Goal: Use online tool/utility: Utilize a website feature to perform a specific function

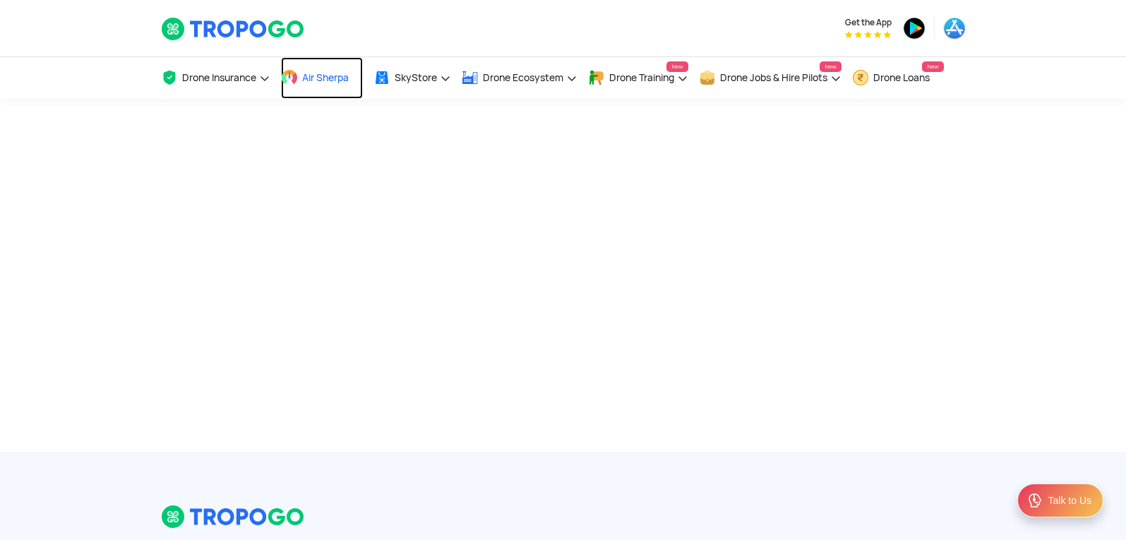
click at [333, 83] on span "Air Sherpa" at bounding box center [325, 77] width 47 height 11
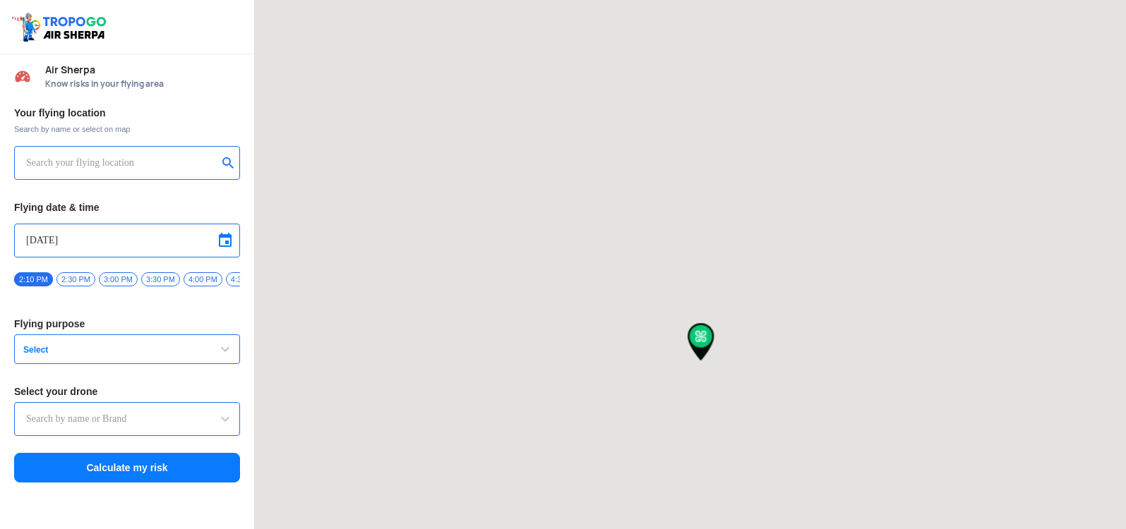
type input "[GEOGRAPHIC_DATA], [GEOGRAPHIC_DATA] 530049, [GEOGRAPHIC_DATA]"
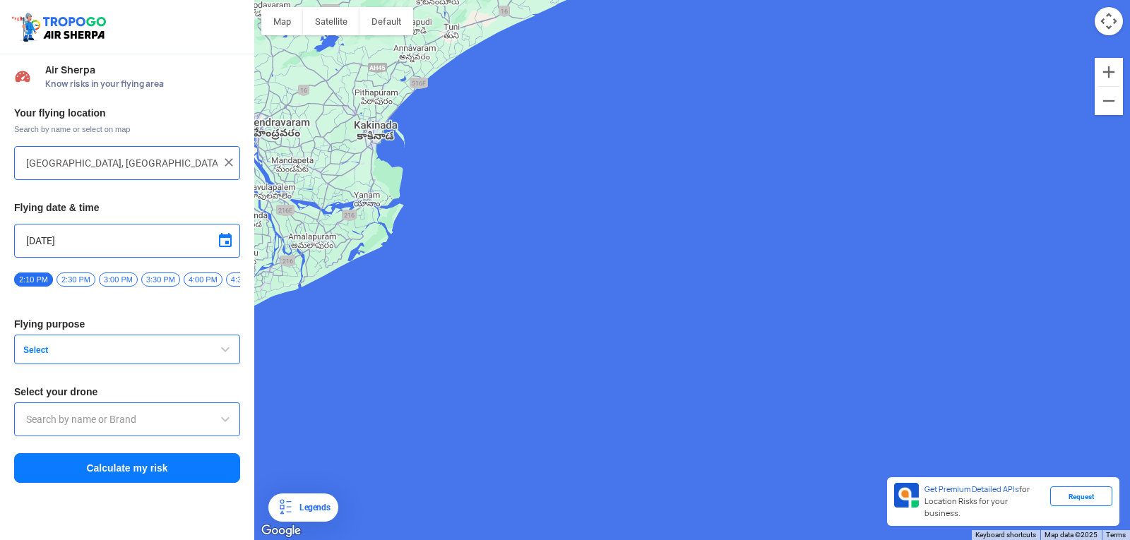
drag, startPoint x: 558, startPoint y: 258, endPoint x: 846, endPoint y: 342, distance: 300.0
click at [1113, 534] on div "Map Terrain Satellite Labels Legends Get Premium Detailed APIs for Location Ris…" at bounding box center [691, 270] width 875 height 540
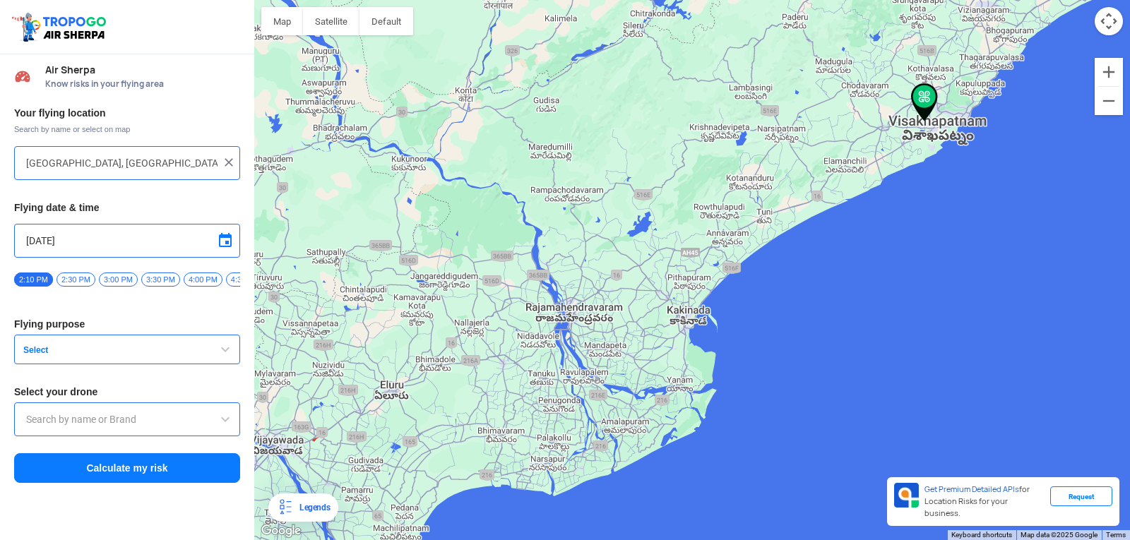
drag, startPoint x: 453, startPoint y: 155, endPoint x: 782, endPoint y: 373, distance: 395.1
click at [782, 373] on div at bounding box center [691, 270] width 875 height 540
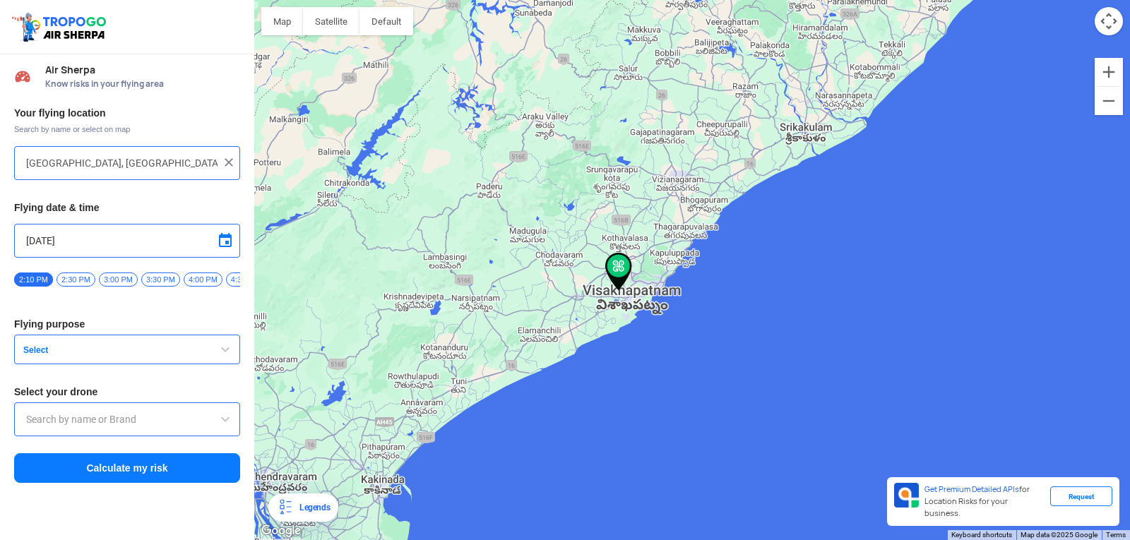
drag, startPoint x: 827, startPoint y: 265, endPoint x: 579, endPoint y: 416, distance: 290.8
click at [518, 437] on div at bounding box center [691, 270] width 875 height 540
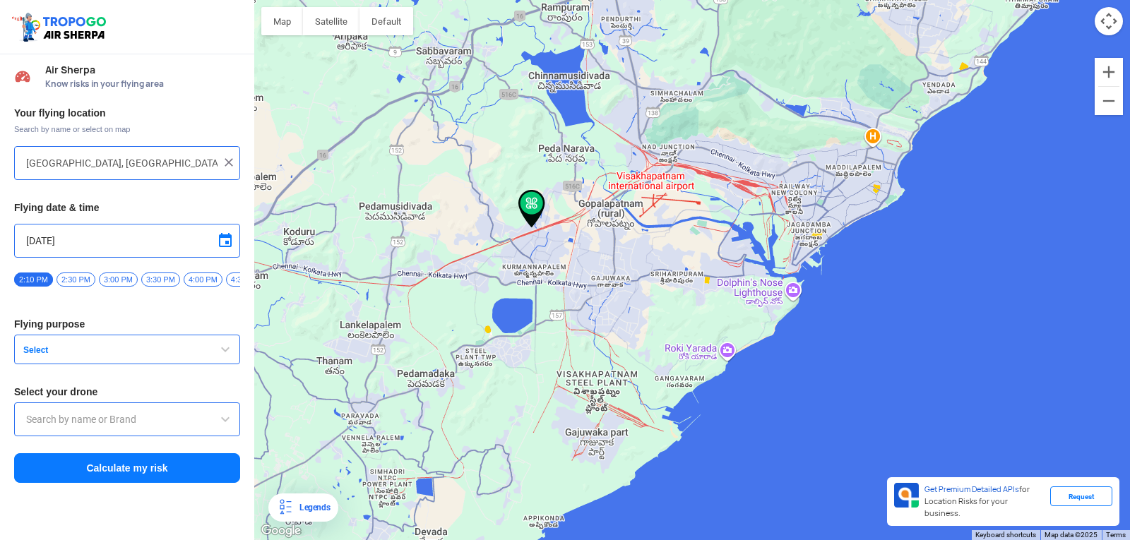
drag, startPoint x: 441, startPoint y: 144, endPoint x: 627, endPoint y: 441, distance: 350.8
click at [645, 539] on html "Location Risk Score Air Sherpa Know risks in your flying area Your flying locat…" at bounding box center [565, 270] width 1130 height 540
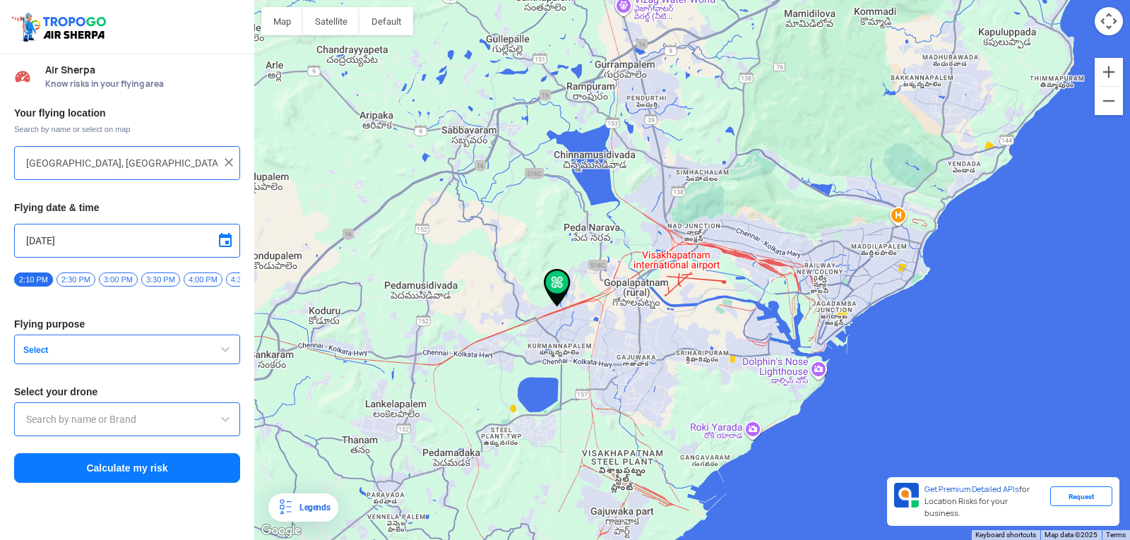
drag, startPoint x: 541, startPoint y: 203, endPoint x: 554, endPoint y: 281, distance: 78.8
click at [554, 281] on img at bounding box center [557, 288] width 27 height 38
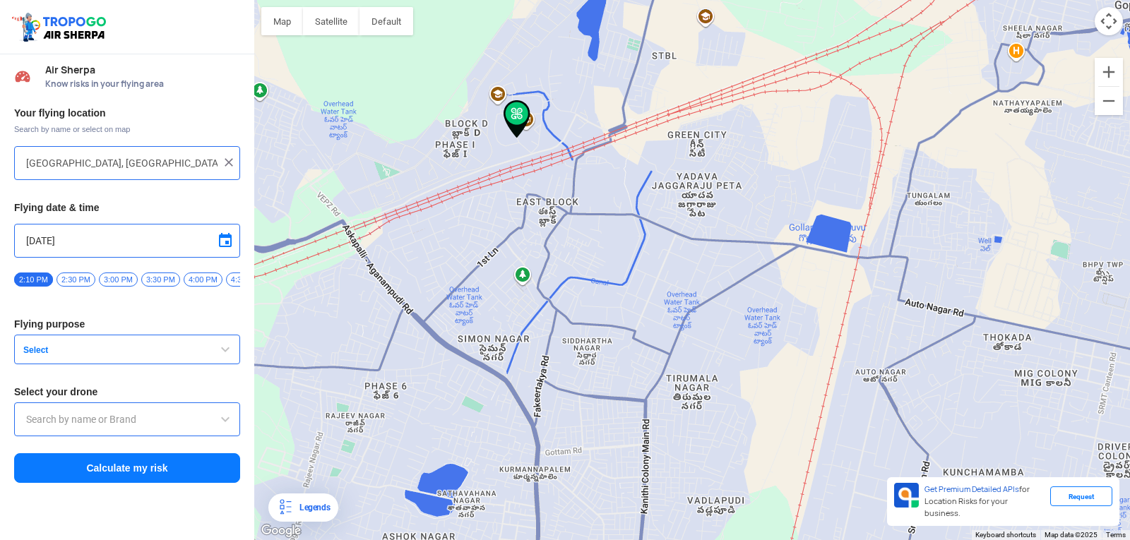
drag, startPoint x: 568, startPoint y: 169, endPoint x: 472, endPoint y: 193, distance: 99.1
click at [500, 539] on html "Location Risk Score Air Sherpa Know risks in your flying area Your flying locat…" at bounding box center [565, 270] width 1130 height 540
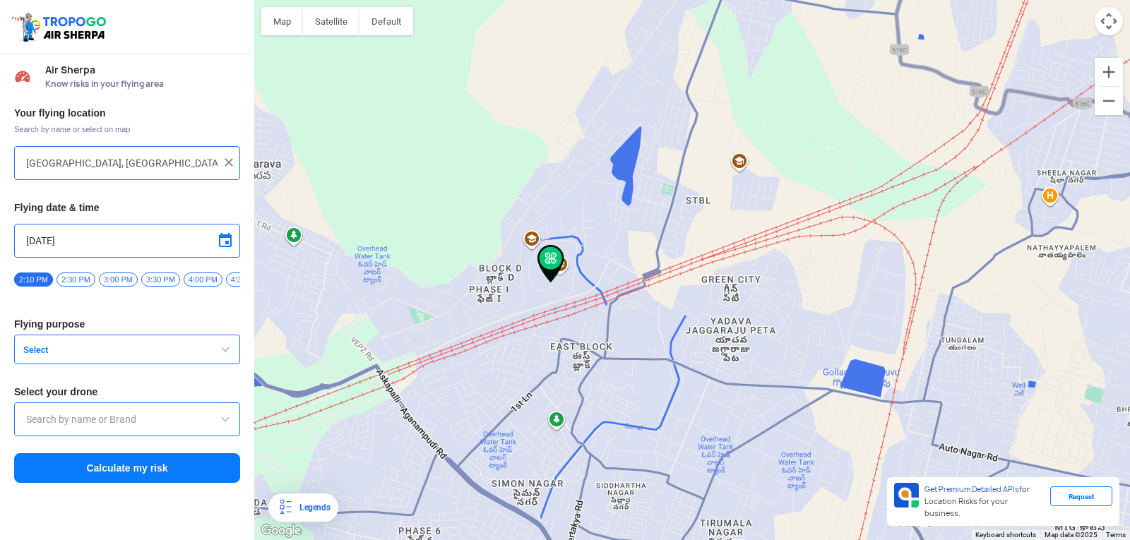
drag, startPoint x: 468, startPoint y: 152, endPoint x: 503, endPoint y: 309, distance: 161.2
click at [503, 309] on div at bounding box center [691, 270] width 875 height 540
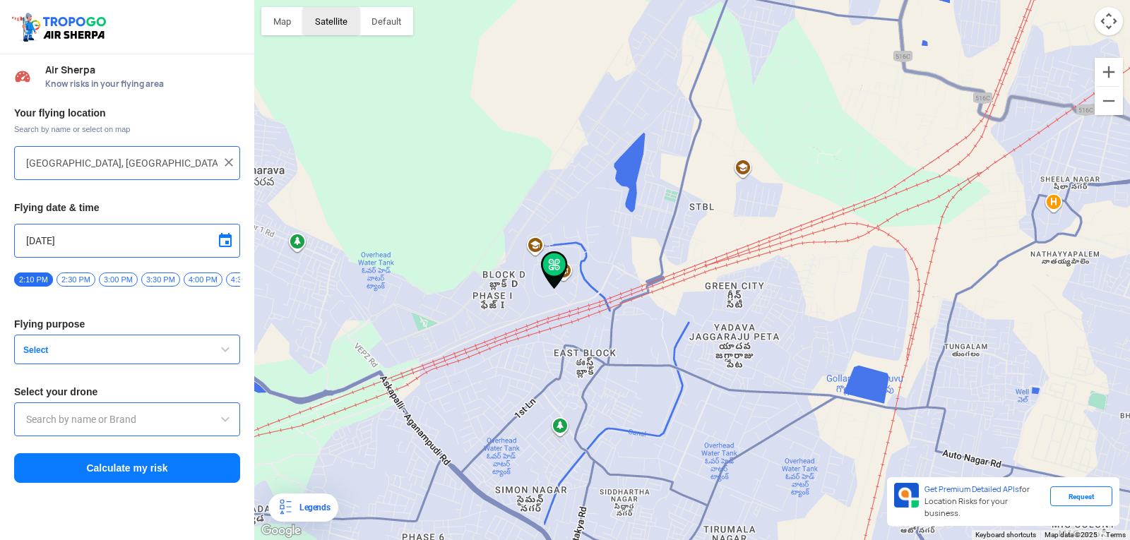
click at [333, 23] on button "Satellite" at bounding box center [331, 21] width 56 height 28
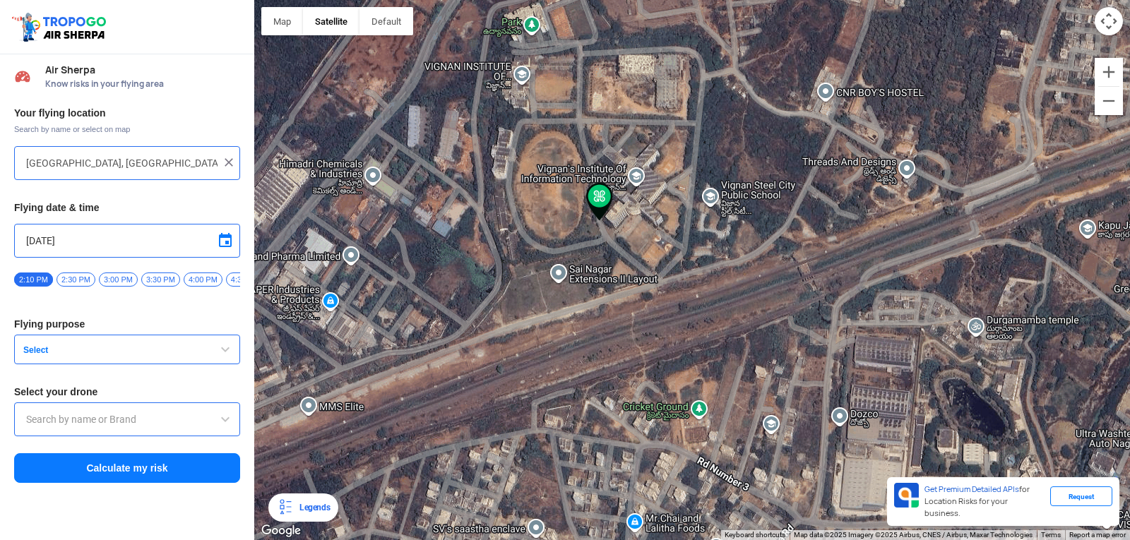
drag, startPoint x: 584, startPoint y: 438, endPoint x: 533, endPoint y: 234, distance: 209.6
click at [533, 234] on div at bounding box center [691, 270] width 875 height 540
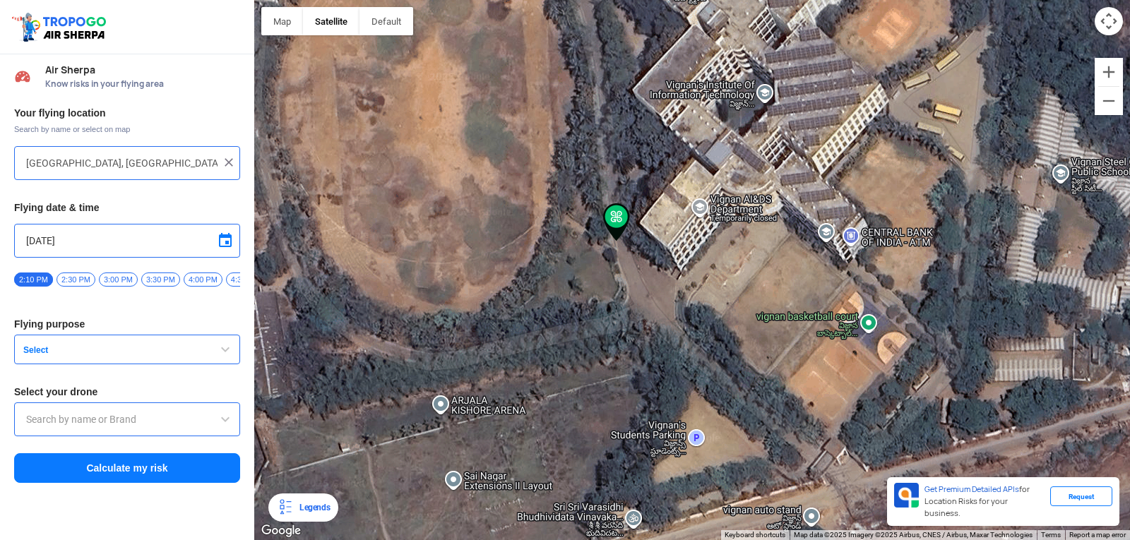
drag, startPoint x: 636, startPoint y: 187, endPoint x: 486, endPoint y: 358, distance: 227.6
click at [486, 358] on div at bounding box center [691, 270] width 875 height 540
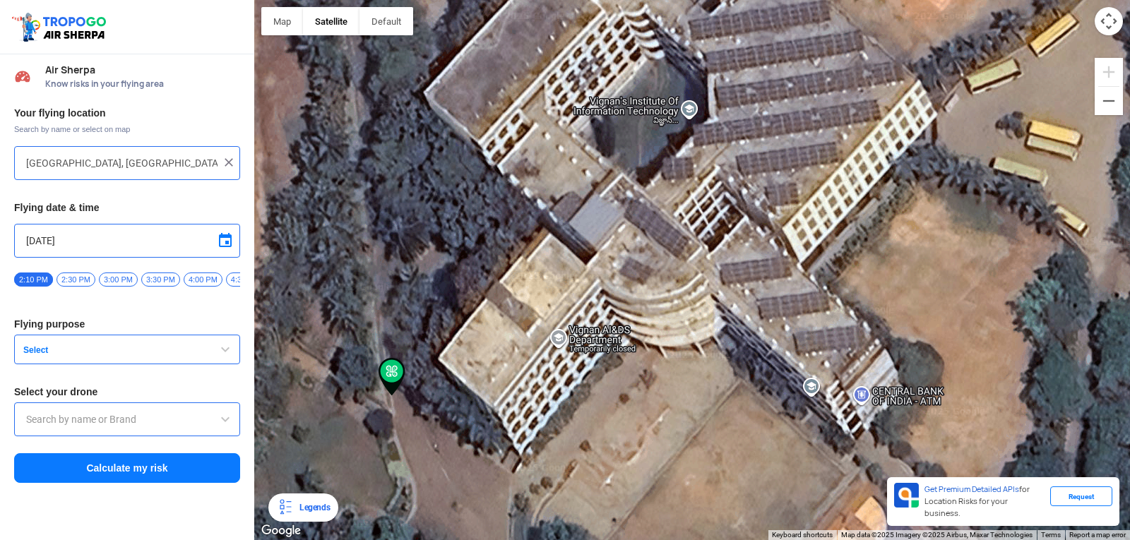
drag, startPoint x: 600, startPoint y: 285, endPoint x: 356, endPoint y: 486, distance: 316.5
click at [356, 486] on div at bounding box center [691, 270] width 875 height 540
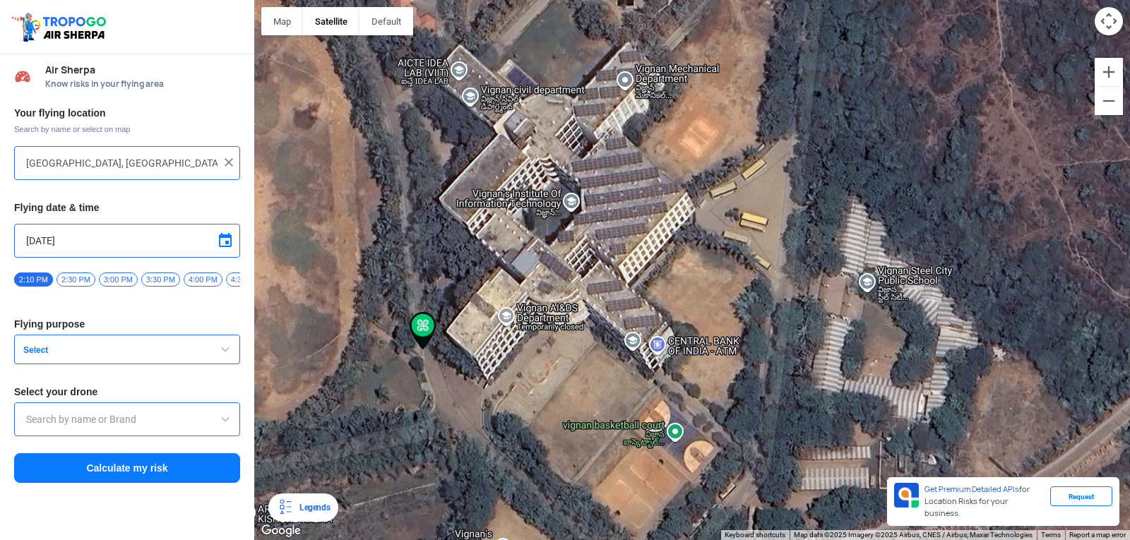
click at [222, 354] on span "button" at bounding box center [225, 349] width 17 height 17
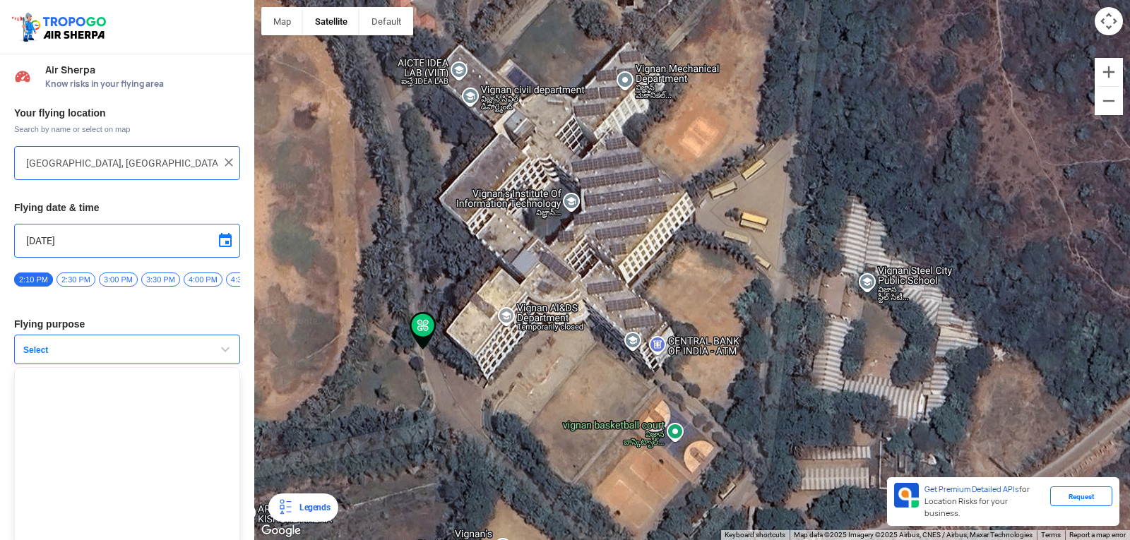
click at [222, 352] on span "button" at bounding box center [225, 349] width 17 height 17
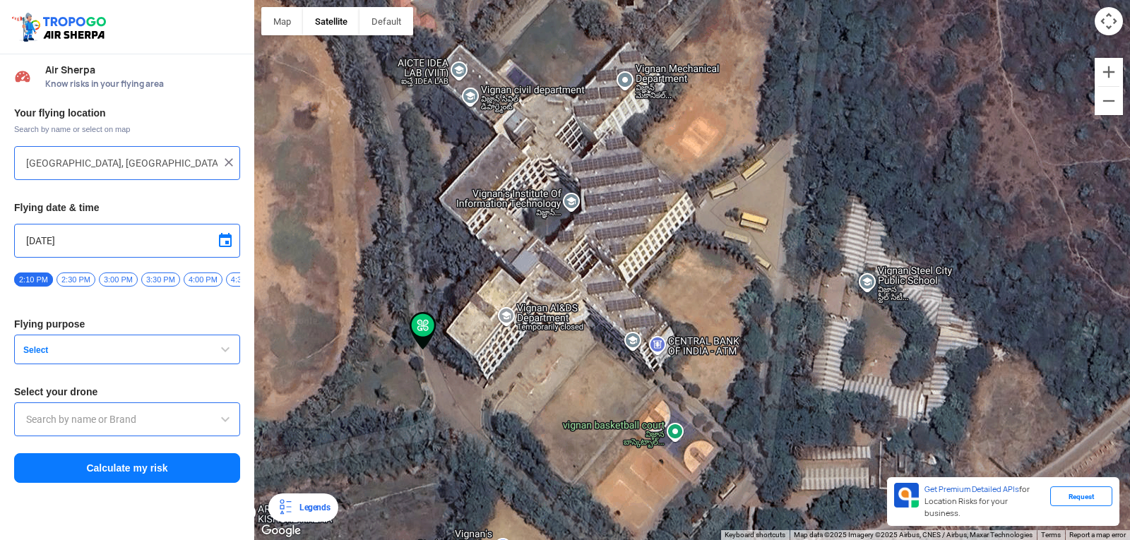
click at [226, 426] on span at bounding box center [225, 419] width 17 height 17
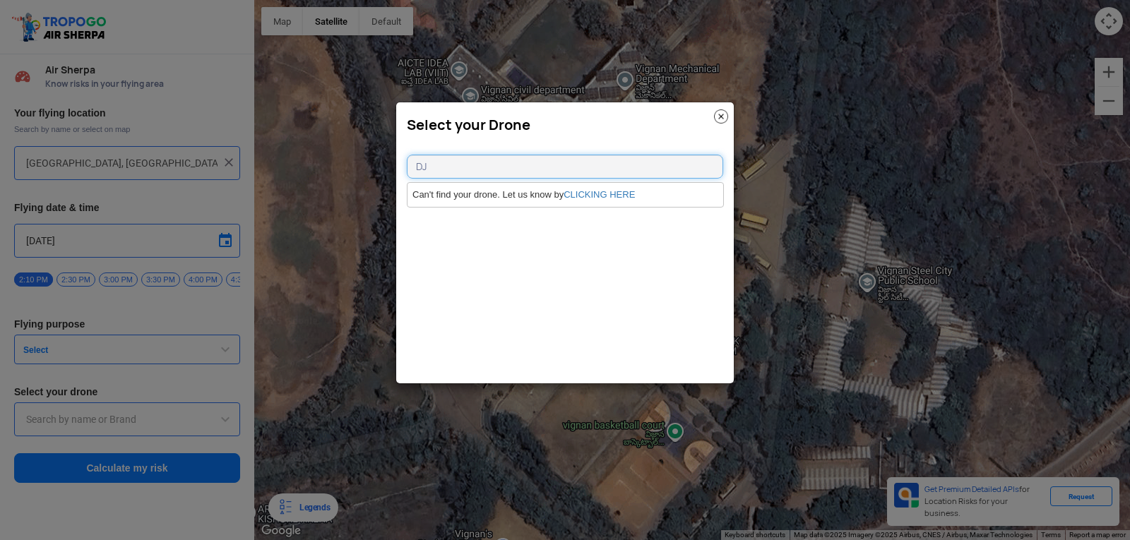
type input "DJ"
click at [580, 191] on link "CLICKING HERE" at bounding box center [598, 194] width 71 height 11
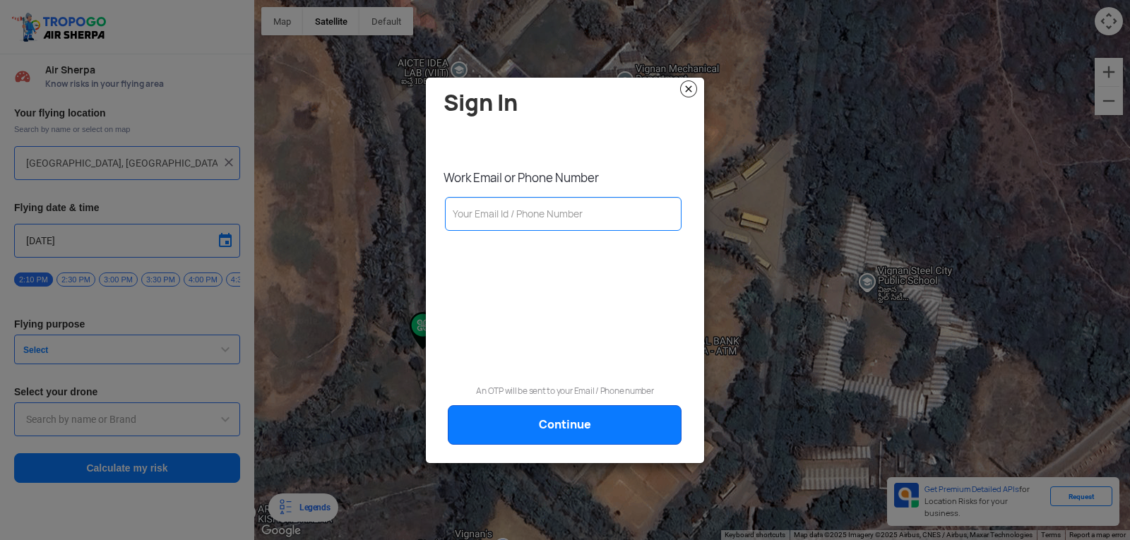
click at [691, 85] on img at bounding box center [688, 88] width 17 height 17
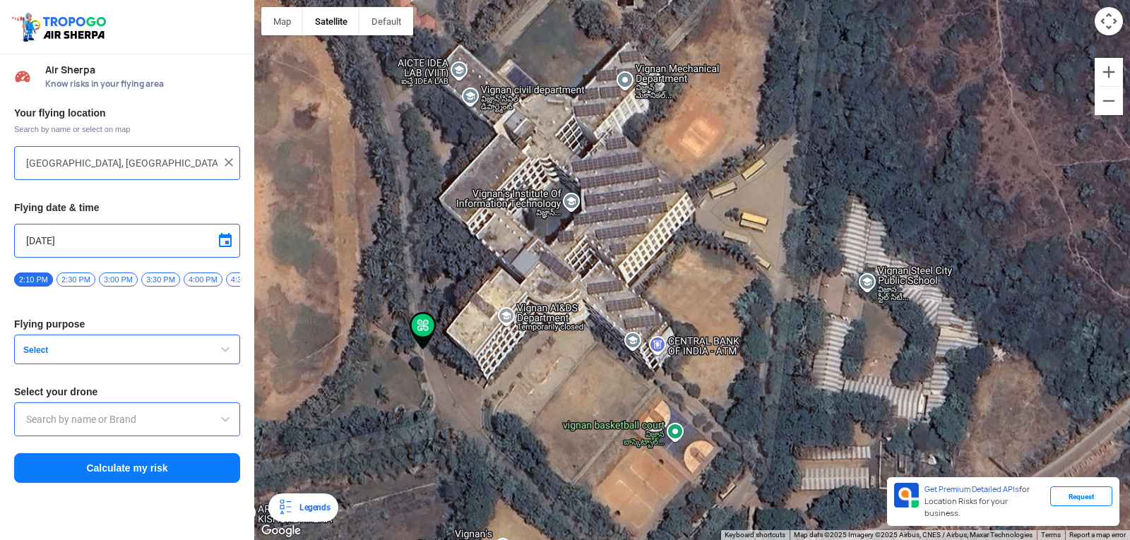
click at [136, 472] on button "Calculate my risk" at bounding box center [127, 468] width 226 height 30
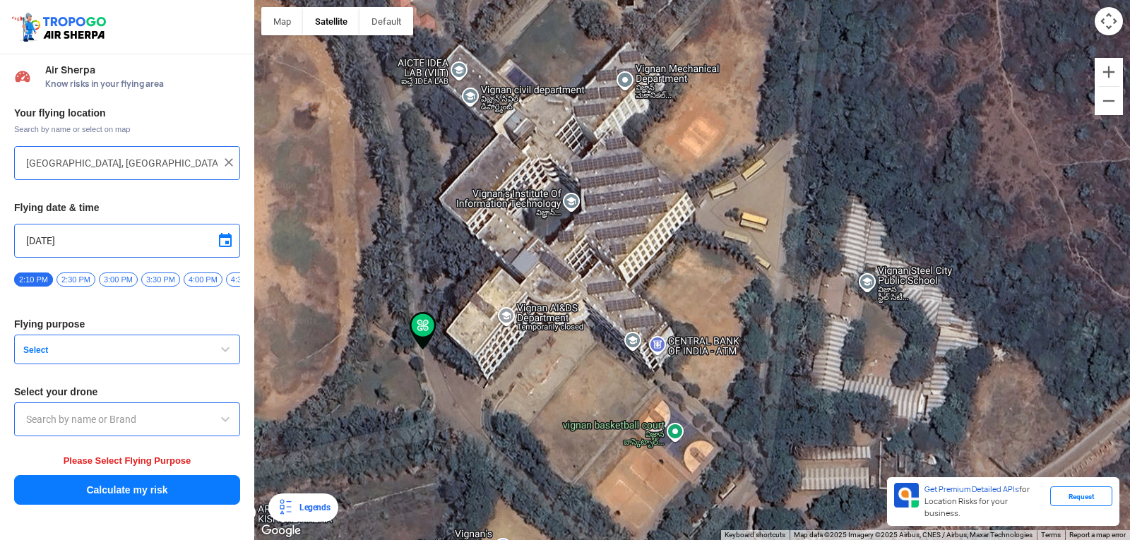
click at [216, 436] on div at bounding box center [127, 419] width 226 height 34
click at [179, 419] on input "text" at bounding box center [127, 419] width 202 height 17
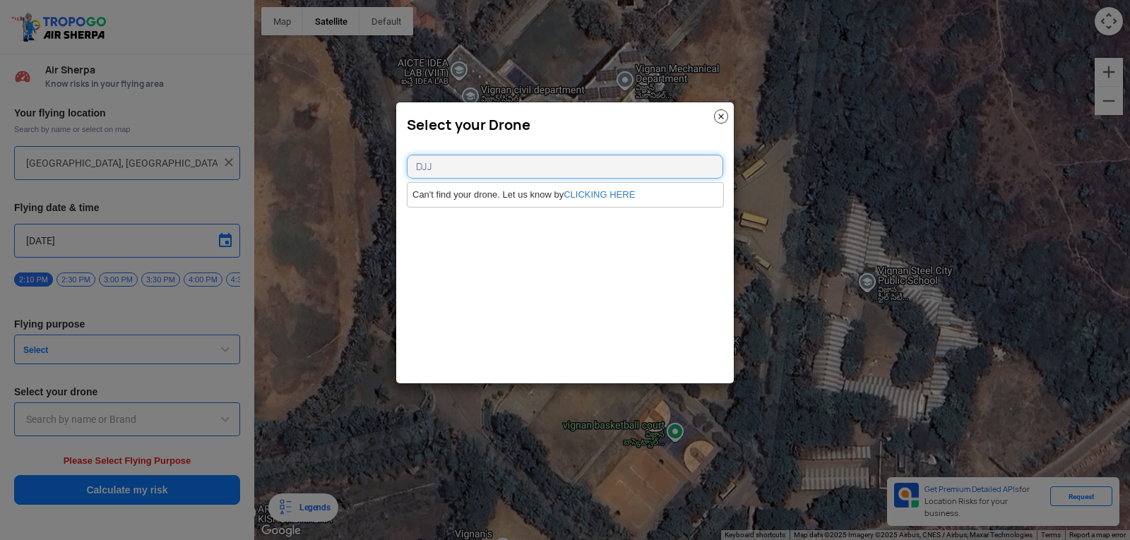
type input "DJJ"
click at [719, 116] on img at bounding box center [721, 116] width 14 height 14
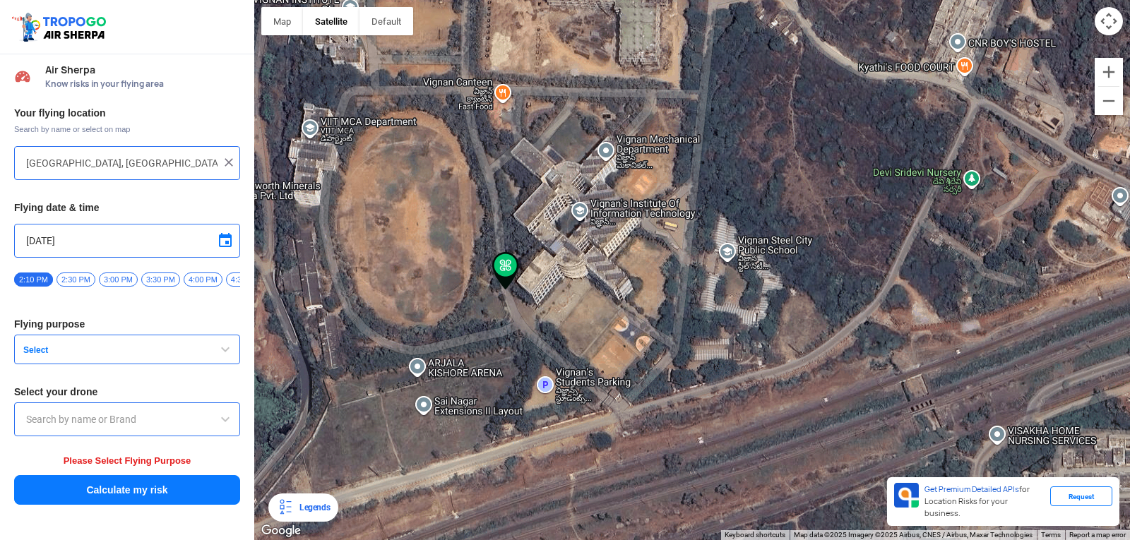
drag, startPoint x: 806, startPoint y: 102, endPoint x: 877, endPoint y: 194, distance: 115.8
click at [877, 194] on div at bounding box center [691, 270] width 875 height 540
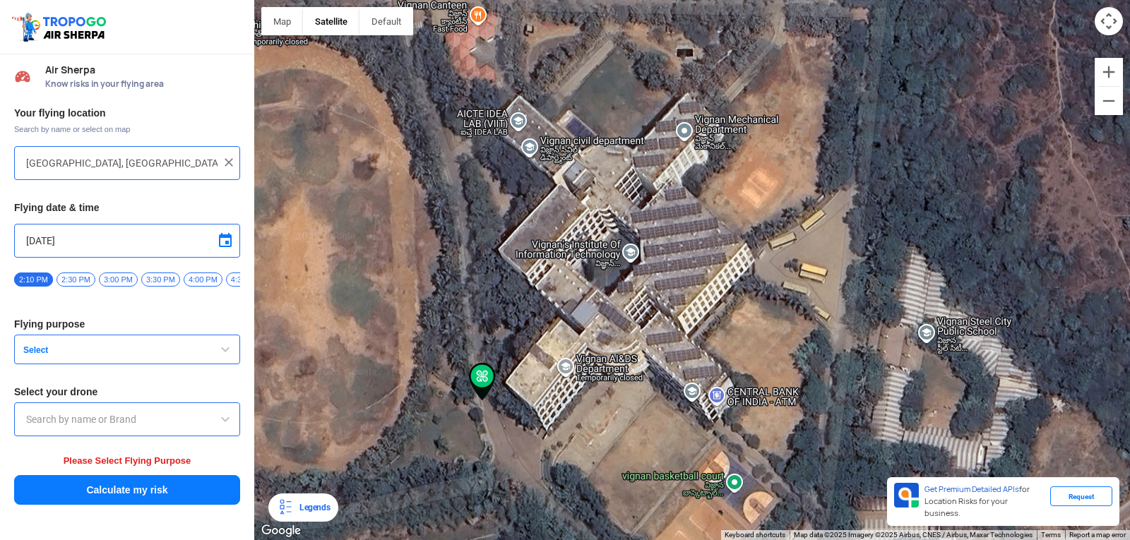
drag, startPoint x: 481, startPoint y: 209, endPoint x: 597, endPoint y: 239, distance: 120.4
click at [597, 239] on div at bounding box center [691, 270] width 875 height 540
